Goal: Communication & Community: Answer question/provide support

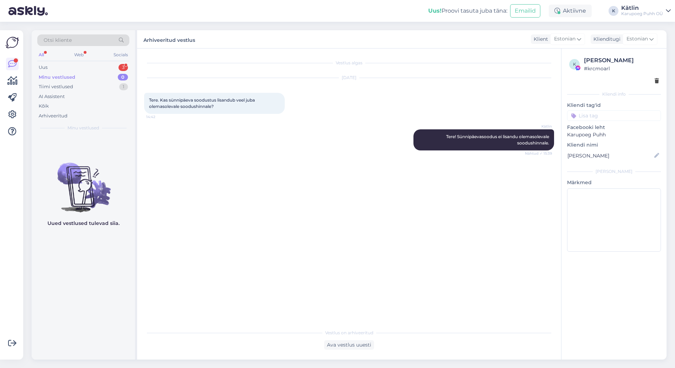
click at [65, 74] on div "Minu vestlused" at bounding box center [57, 77] width 37 height 7
click at [63, 65] on div "Uus 3" at bounding box center [83, 68] width 92 height 10
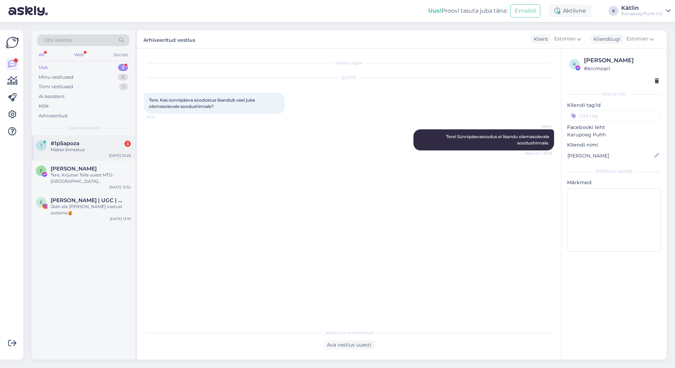
click at [77, 145] on span "#1p5apoza" at bounding box center [65, 143] width 29 height 6
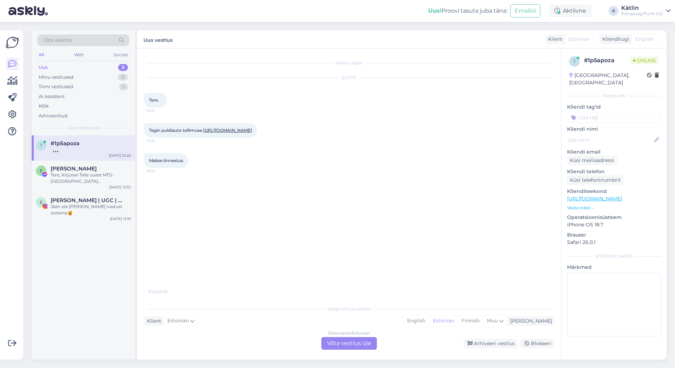
click at [346, 342] on div "Estonian to Estonian Võta vestlus üle" at bounding box center [349, 343] width 56 height 13
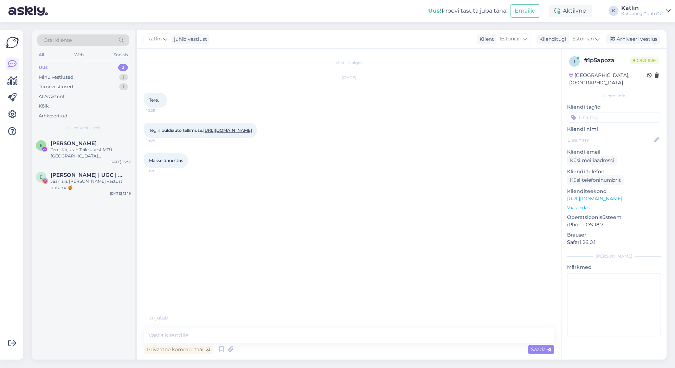
click at [341, 326] on div "Vestlus algas [DATE] Tere. 10:25 Tegin puldiauto tellimuse. [URL][DOMAIN_NAME] …" at bounding box center [349, 203] width 424 height 311
click at [335, 335] on textarea at bounding box center [349, 335] width 410 height 15
type textarea "Tere!"
drag, startPoint x: 252, startPoint y: 137, endPoint x: 238, endPoint y: 140, distance: 14.4
click at [238, 138] on div "Tegin puldiauto tellimuse. [URL][DOMAIN_NAME] 10:25" at bounding box center [200, 130] width 113 height 15
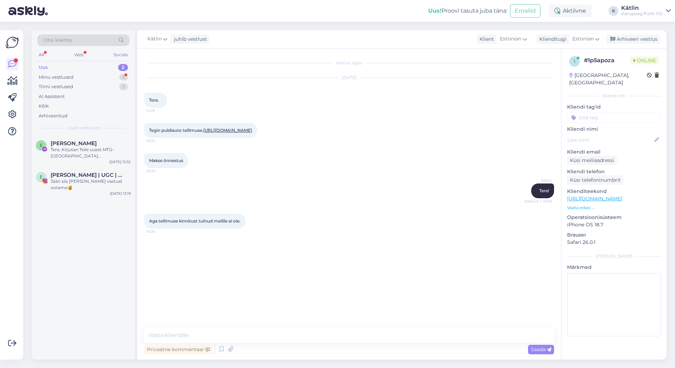
copy link "64035"
drag, startPoint x: 313, startPoint y: 335, endPoint x: 313, endPoint y: 331, distance: 3.9
click at [313, 331] on textarea at bounding box center [349, 335] width 410 height 15
paste textarea "[EMAIL_ADDRESS][DOMAIN_NAME]"
type textarea "kas meiliaadress [EMAIL_ADDRESS][DOMAIN_NAME] on õige?"
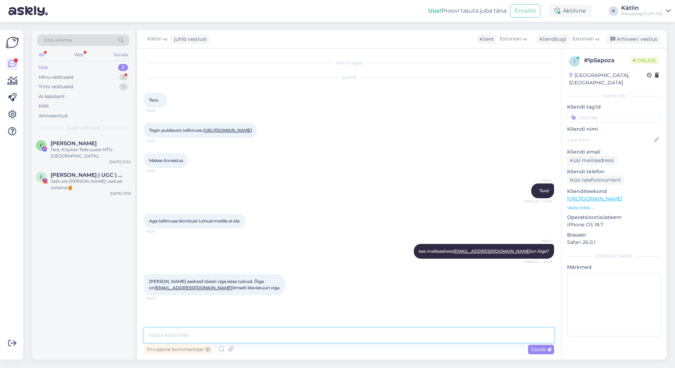
click at [269, 340] on textarea at bounding box center [349, 335] width 410 height 15
click at [282, 336] on textarea at bounding box center [349, 335] width 410 height 15
type textarea "Hästi :) Teie tellimus on juba töös ja läheb [PERSON_NAME]."
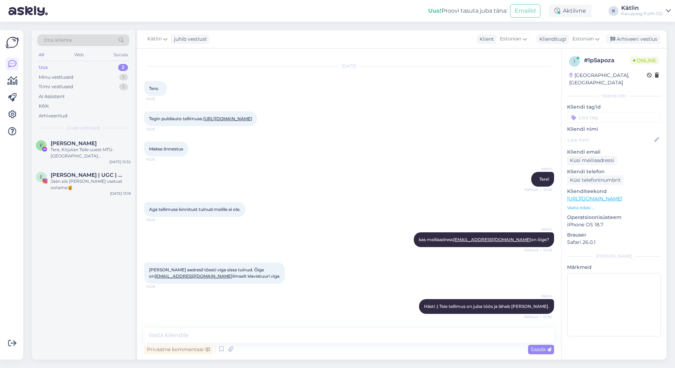
scroll to position [54, 0]
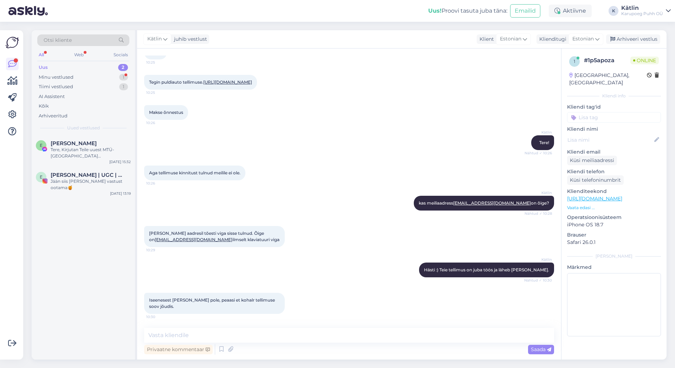
drag, startPoint x: 202, startPoint y: 277, endPoint x: 178, endPoint y: 280, distance: 24.2
click at [178, 280] on div "Vestlus algas [DATE] Tere. 10:25 Tegin puldiauto tellimuse. [URL][DOMAIN_NAME] …" at bounding box center [352, 189] width 416 height 266
click at [214, 251] on div "[PERSON_NAME] aadresil tõesti viga sisse tulnud. Õige on [EMAIL_ADDRESS][DOMAIN…" at bounding box center [349, 236] width 410 height 37
drag, startPoint x: 201, startPoint y: 240, endPoint x: 137, endPoint y: 243, distance: 63.6
click at [144, 243] on div "Vestlus algas [DATE] Tere. 10:25 Tegin puldiauto tellimuse. [URL][DOMAIN_NAME] …" at bounding box center [352, 189] width 416 height 266
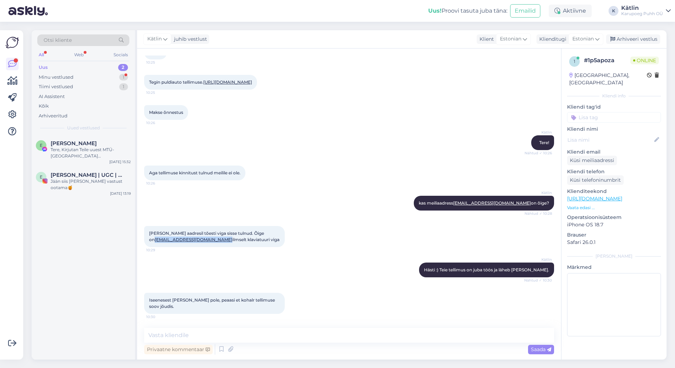
copy link "[EMAIL_ADDRESS][DOMAIN_NAME]"
click at [277, 335] on textarea at bounding box center [349, 335] width 410 height 15
type textarea "Jõudis :)"
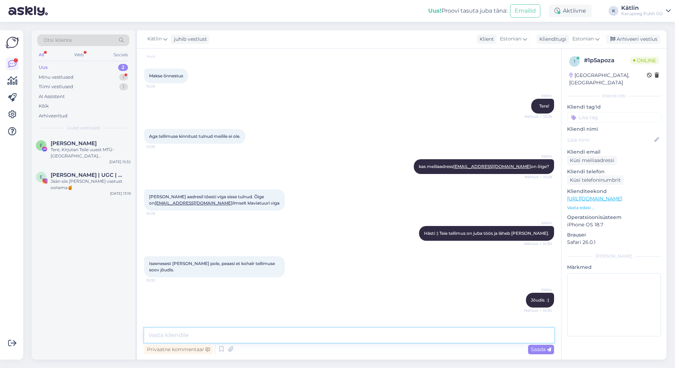
scroll to position [115, 0]
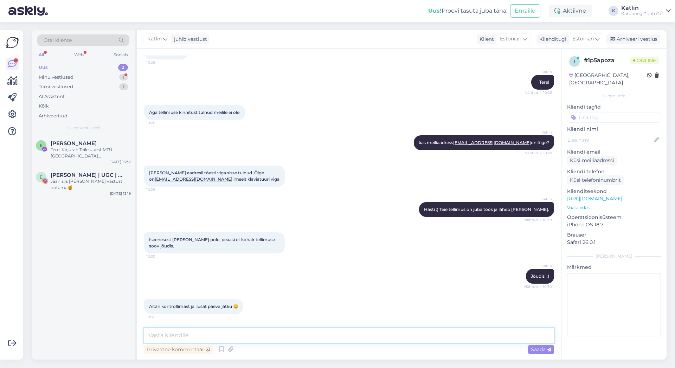
click at [299, 336] on textarea at bounding box center [349, 335] width 410 height 15
type textarea "Palun, Teile ka :)"
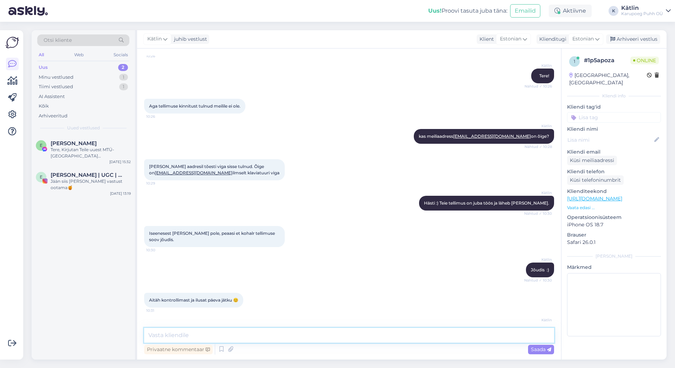
scroll to position [145, 0]
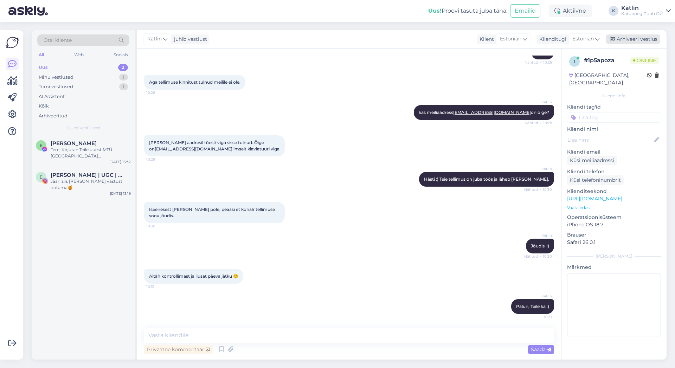
click at [648, 36] on div "Arhiveeri vestlus" at bounding box center [633, 38] width 54 height 9
